Goal: Find specific page/section: Find specific page/section

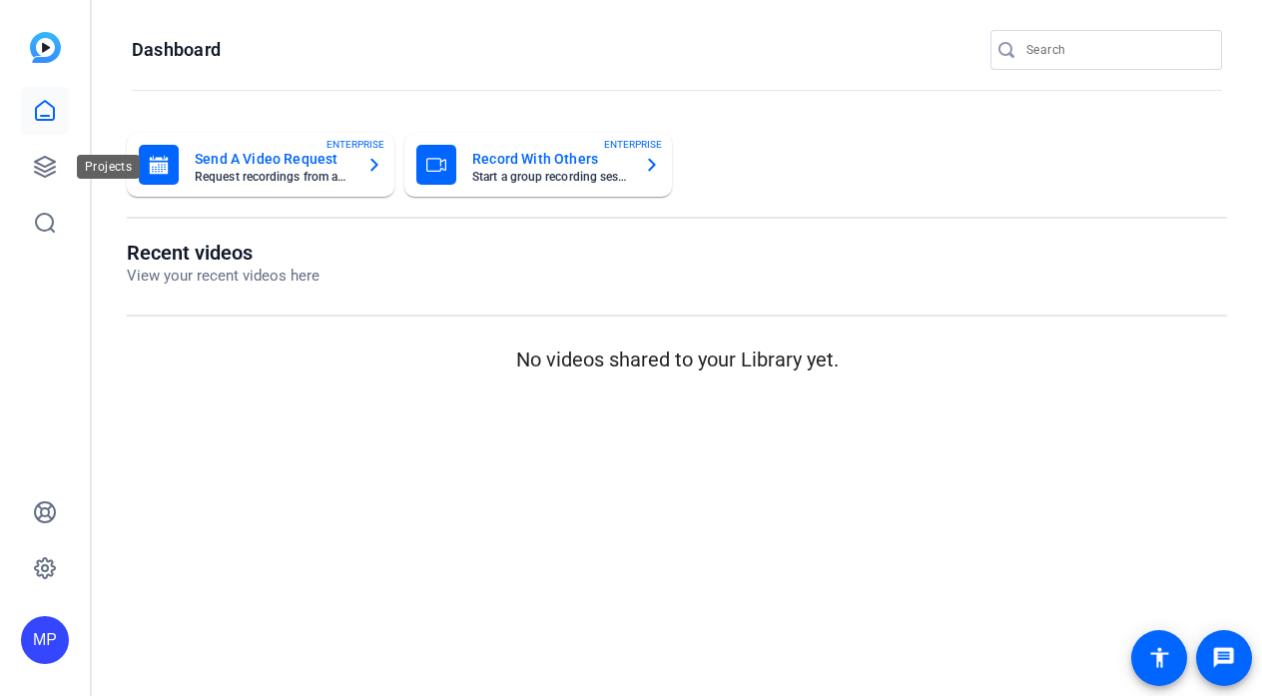
click at [40, 139] on div at bounding box center [45, 167] width 48 height 160
click at [38, 167] on icon at bounding box center [45, 167] width 24 height 24
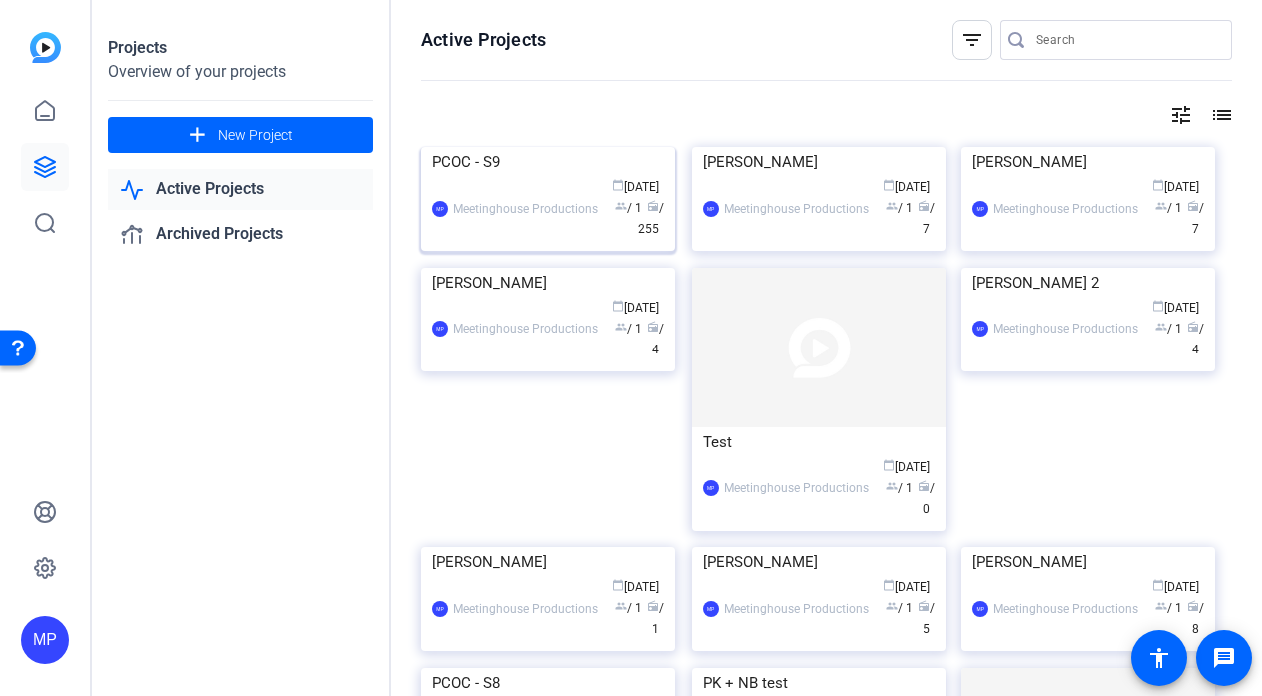
click at [574, 147] on img at bounding box center [548, 147] width 254 height 0
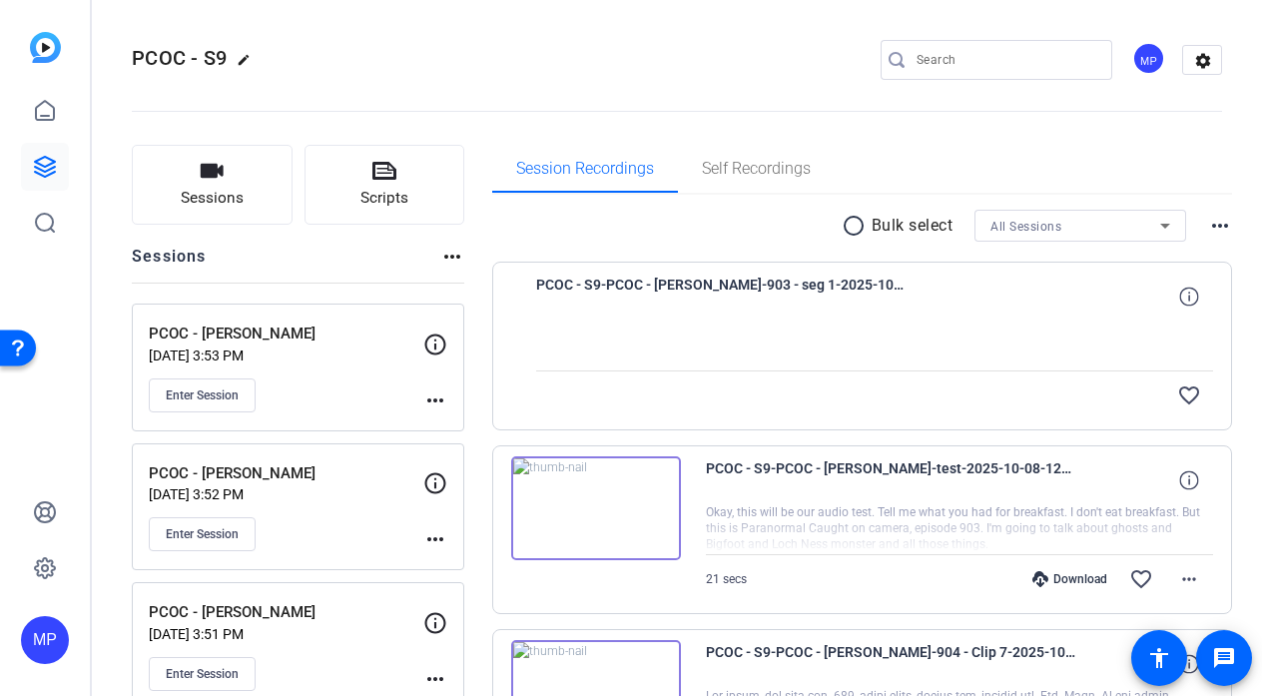
click at [599, 505] on img at bounding box center [596, 508] width 170 height 104
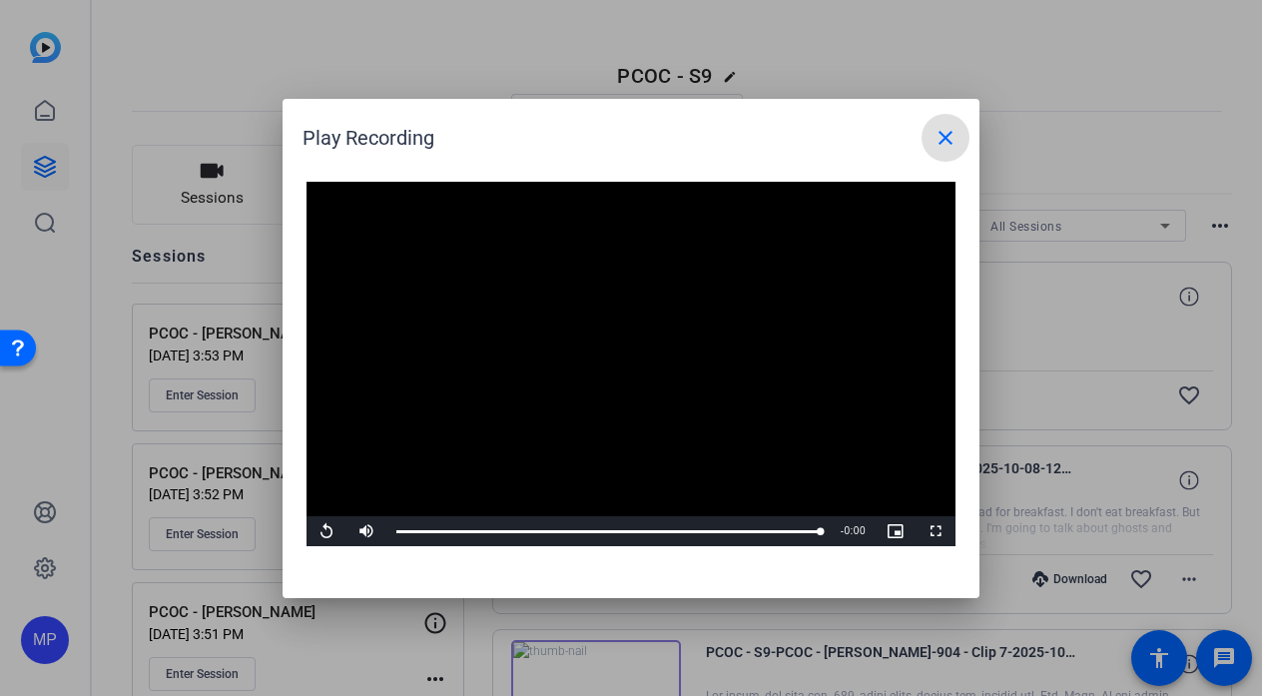
click at [933, 124] on span at bounding box center [946, 138] width 48 height 48
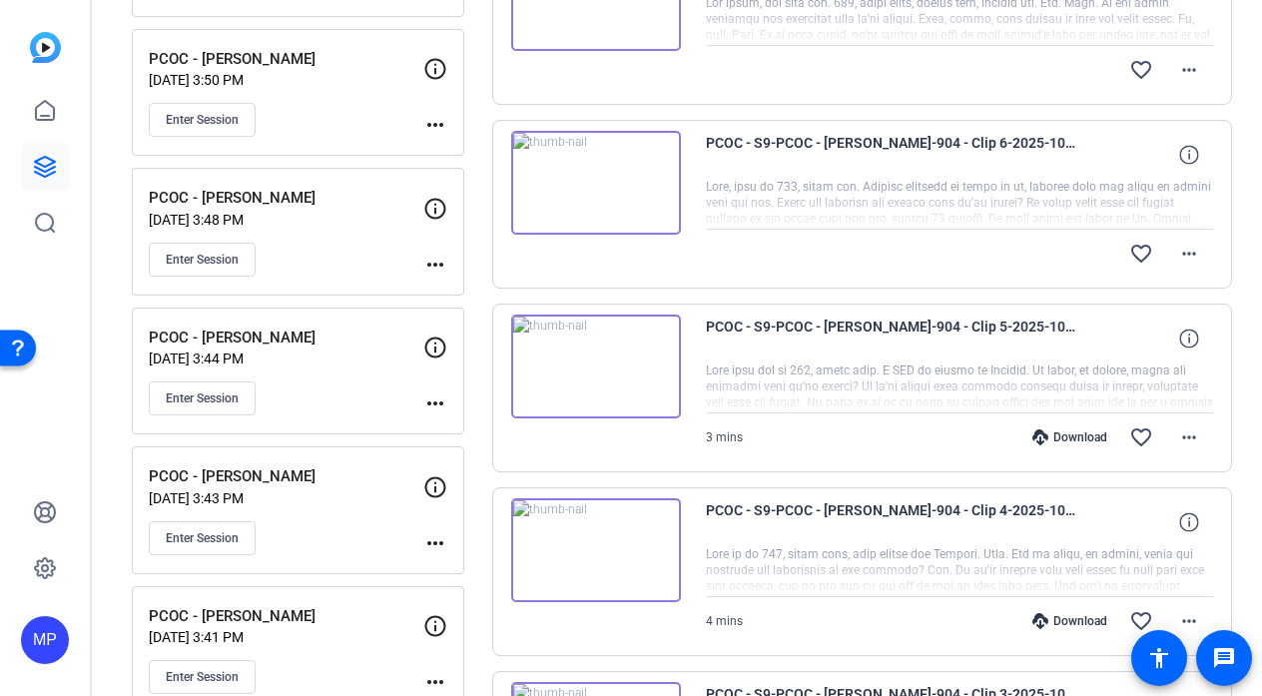
scroll to position [1353, 0]
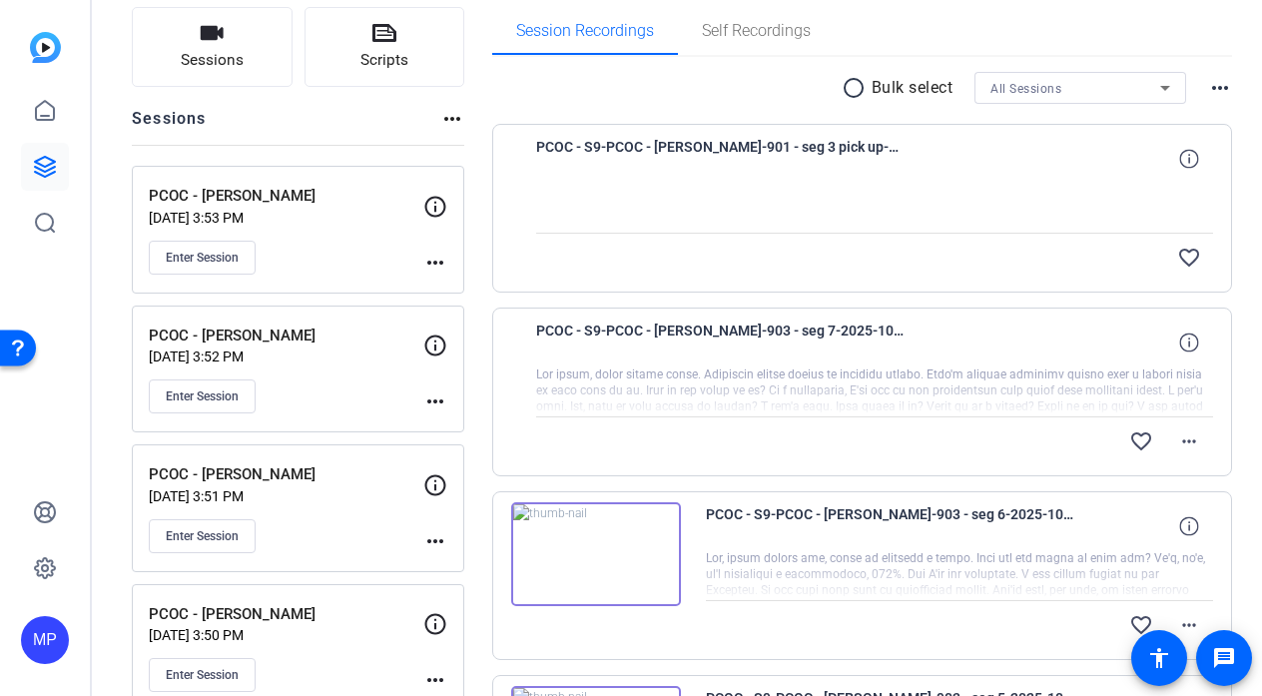
scroll to position [151, 0]
